Goal: Information Seeking & Learning: Understand process/instructions

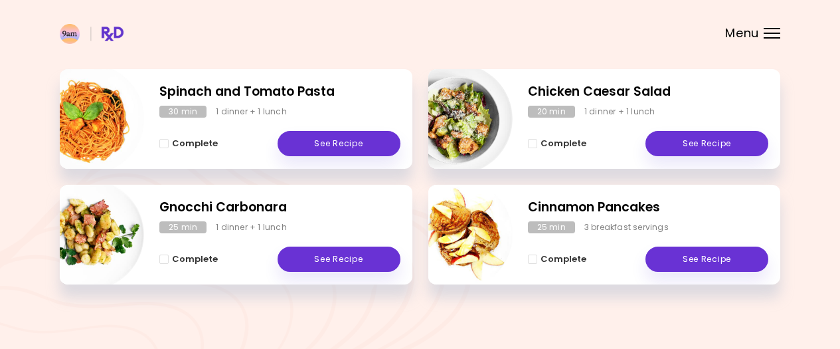
scroll to position [203, 0]
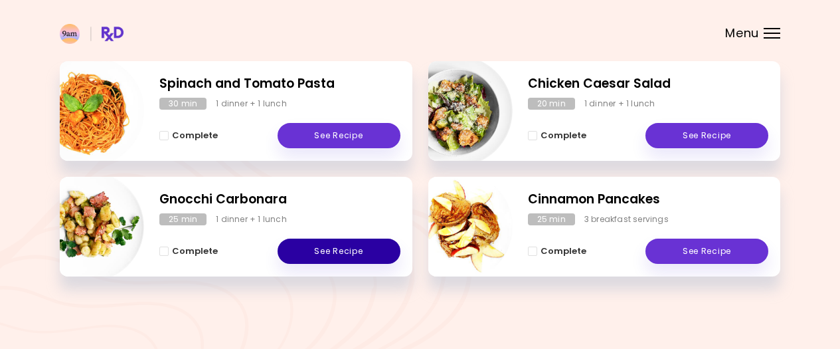
click at [325, 250] on link "See Recipe" at bounding box center [339, 250] width 123 height 25
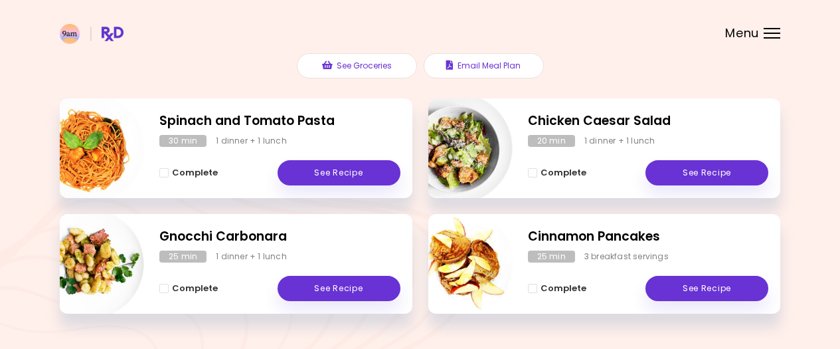
scroll to position [168, 0]
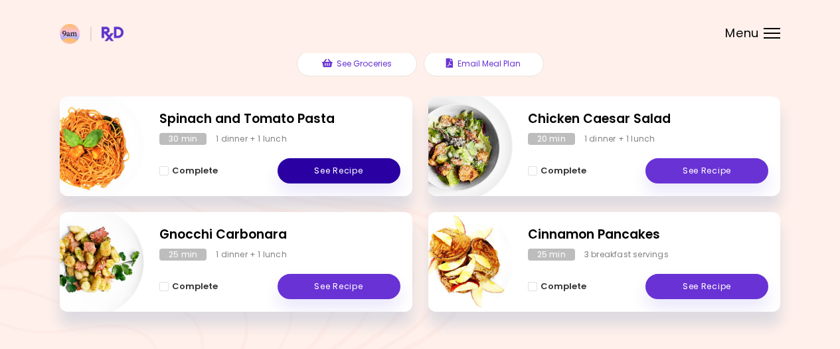
click at [349, 171] on link "See Recipe" at bounding box center [339, 170] width 123 height 25
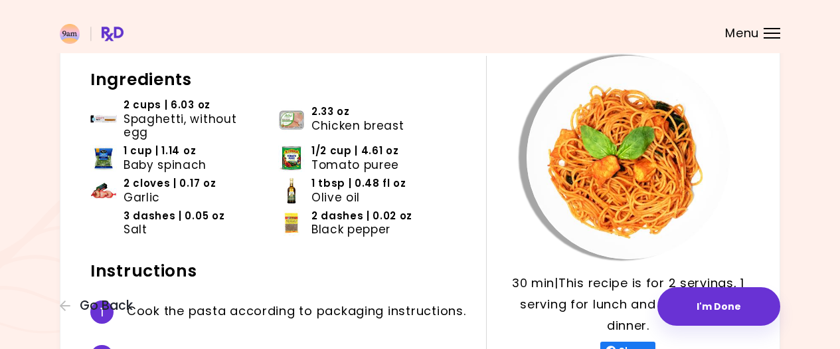
scroll to position [80, 0]
